Goal: Transaction & Acquisition: Obtain resource

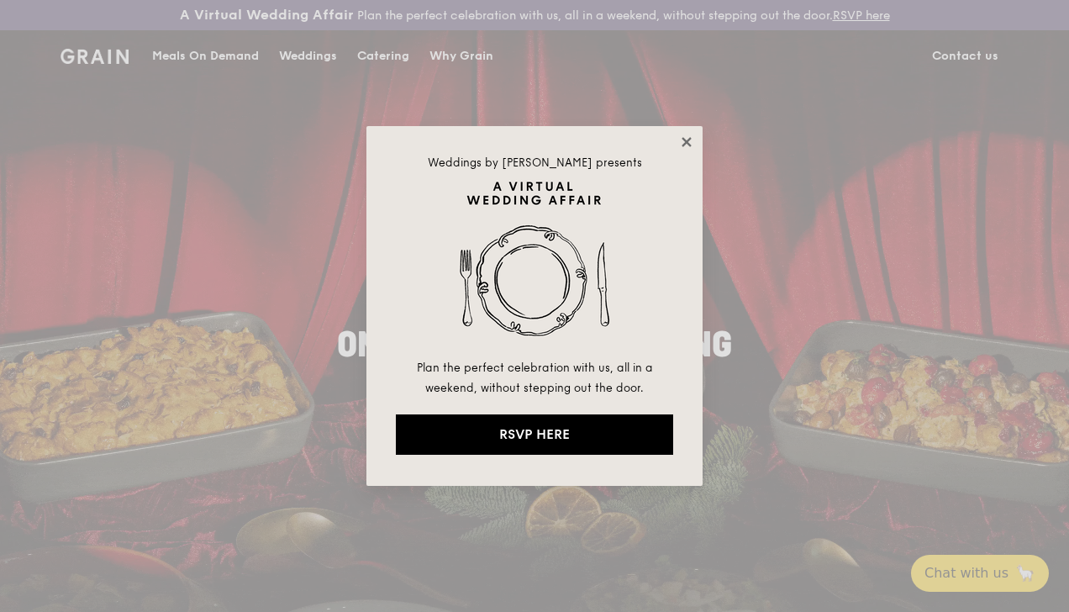
click at [686, 140] on icon at bounding box center [685, 141] width 9 height 9
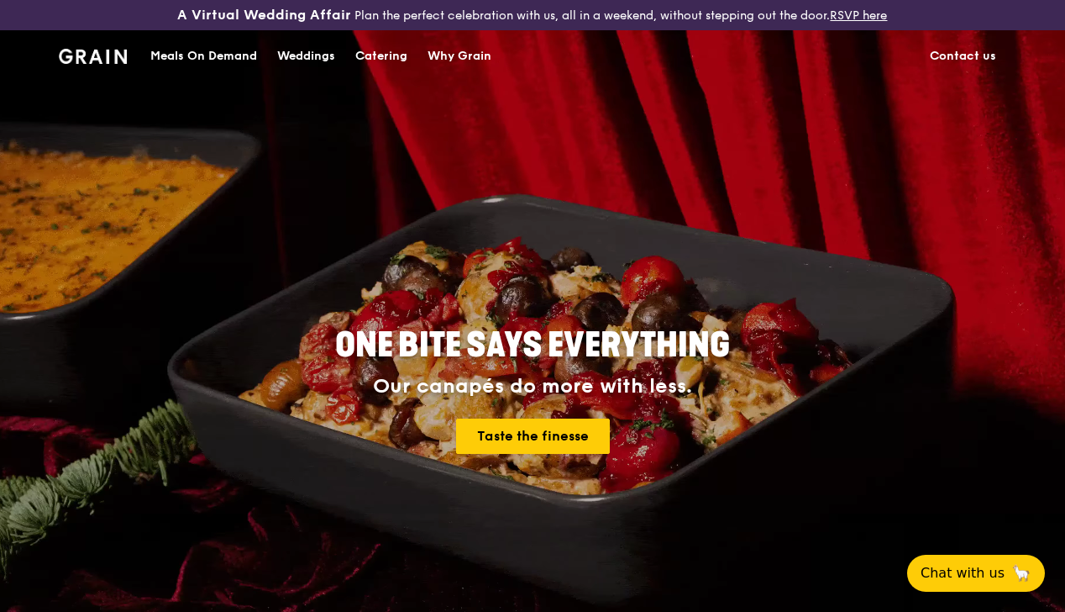
click at [384, 66] on div "Catering" at bounding box center [381, 56] width 52 height 50
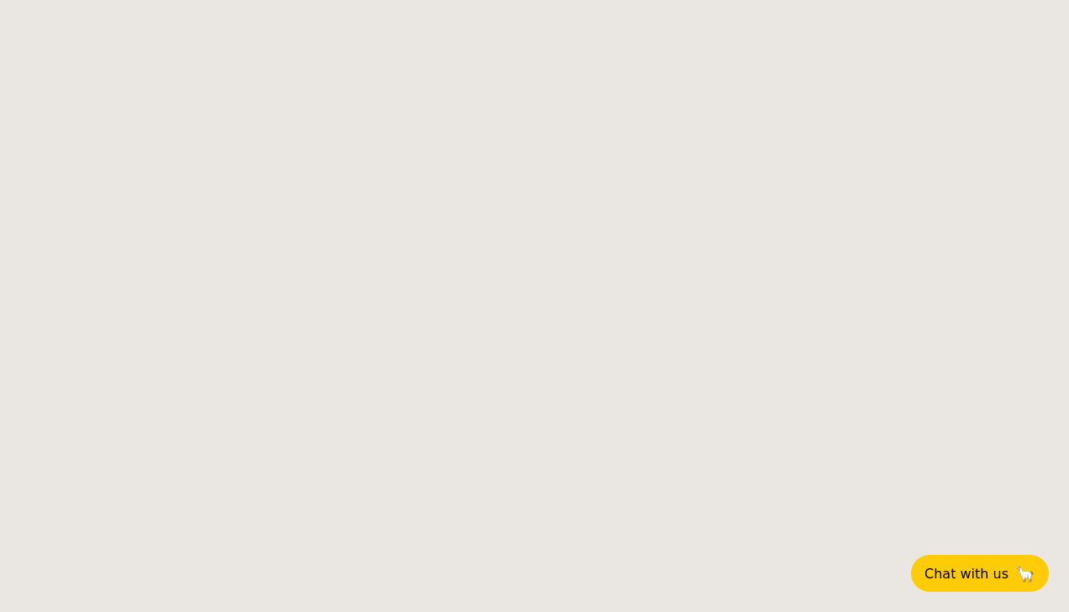
select select
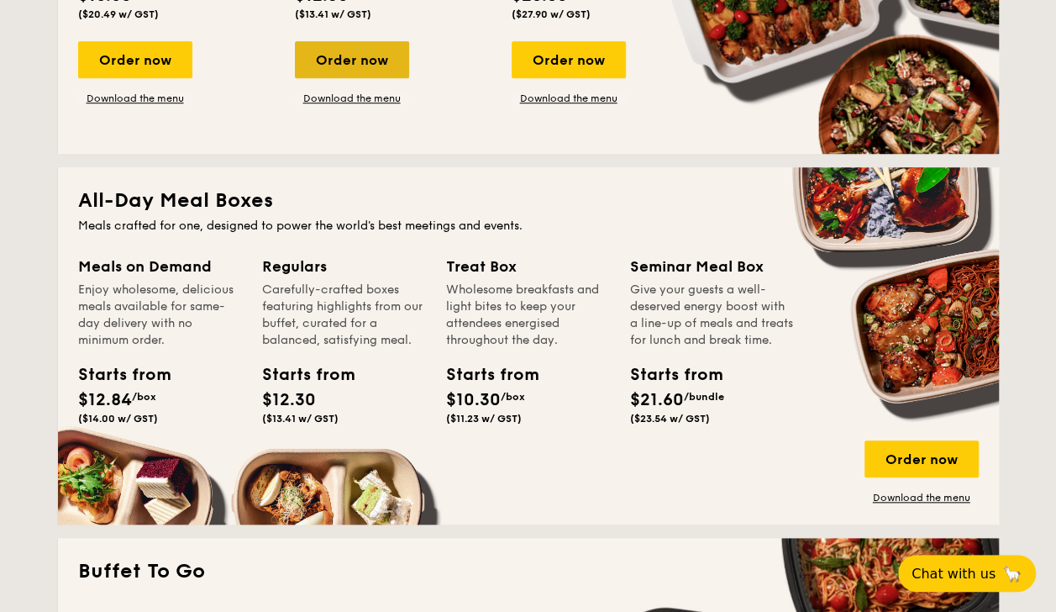
scroll to position [645, 0]
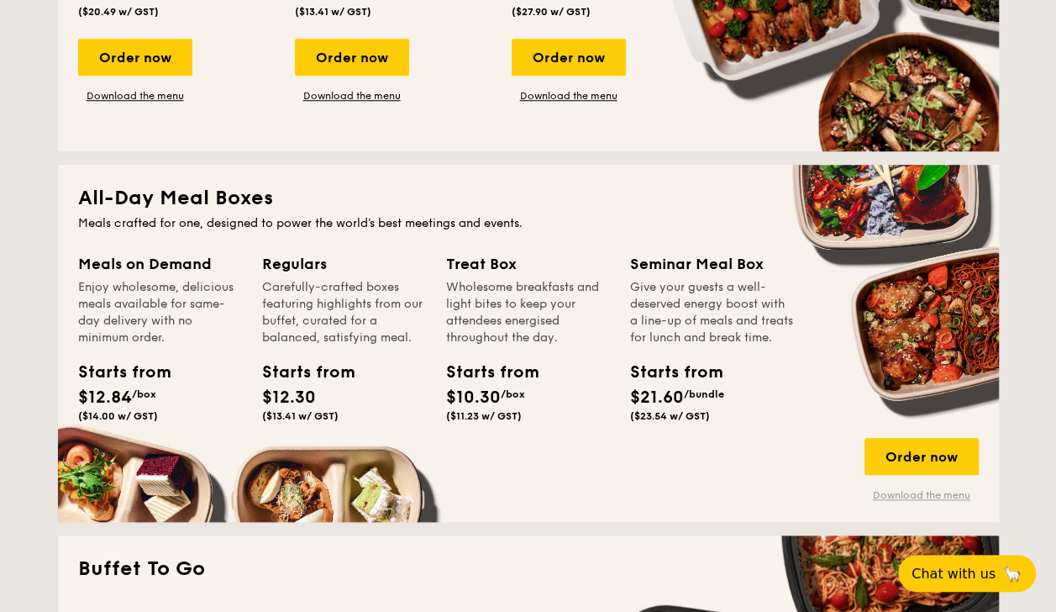
click at [917, 492] on link "Download the menu" at bounding box center [922, 494] width 114 height 13
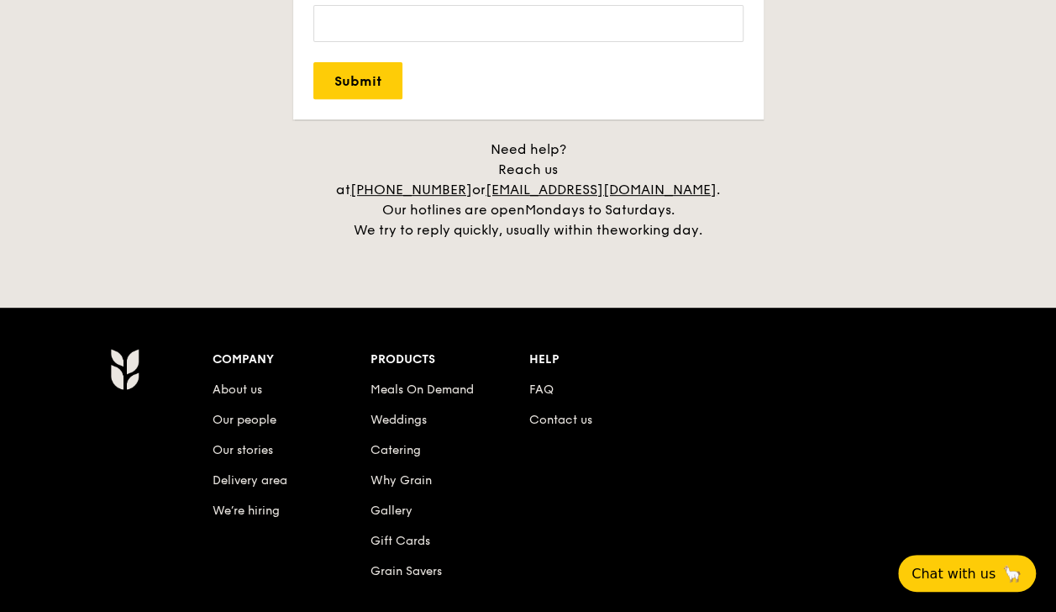
scroll to position [3533, 0]
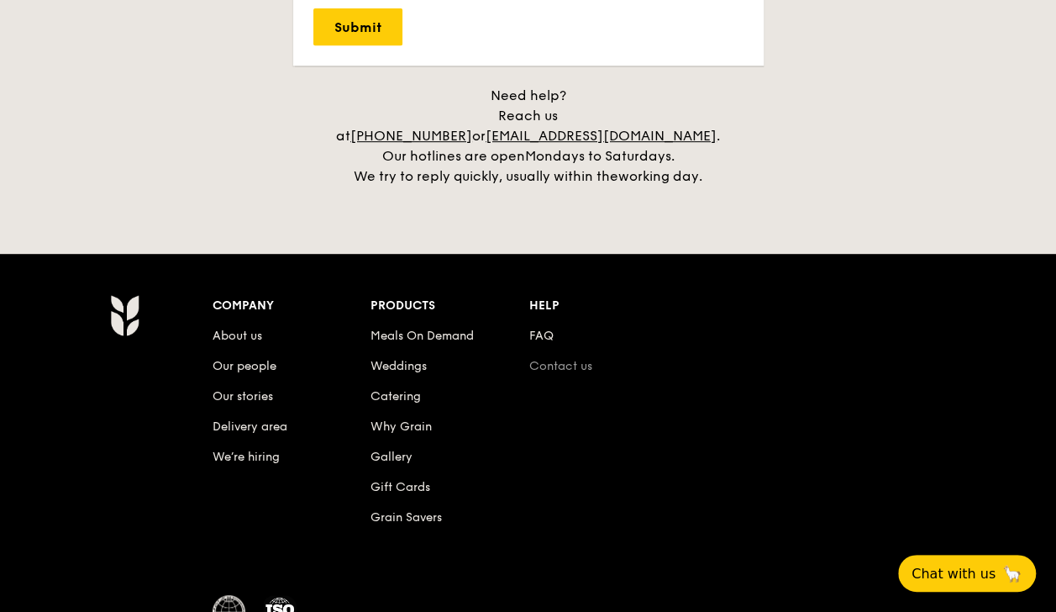
click at [555, 359] on link "Contact us" at bounding box center [560, 366] width 63 height 14
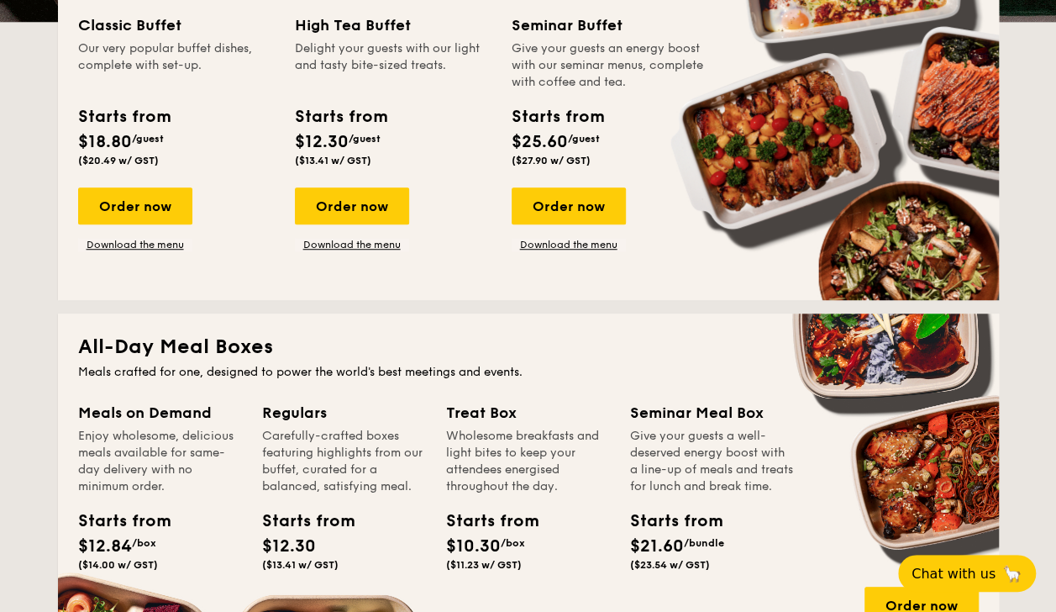
scroll to position [0, 0]
